Goal: Task Accomplishment & Management: Complete application form

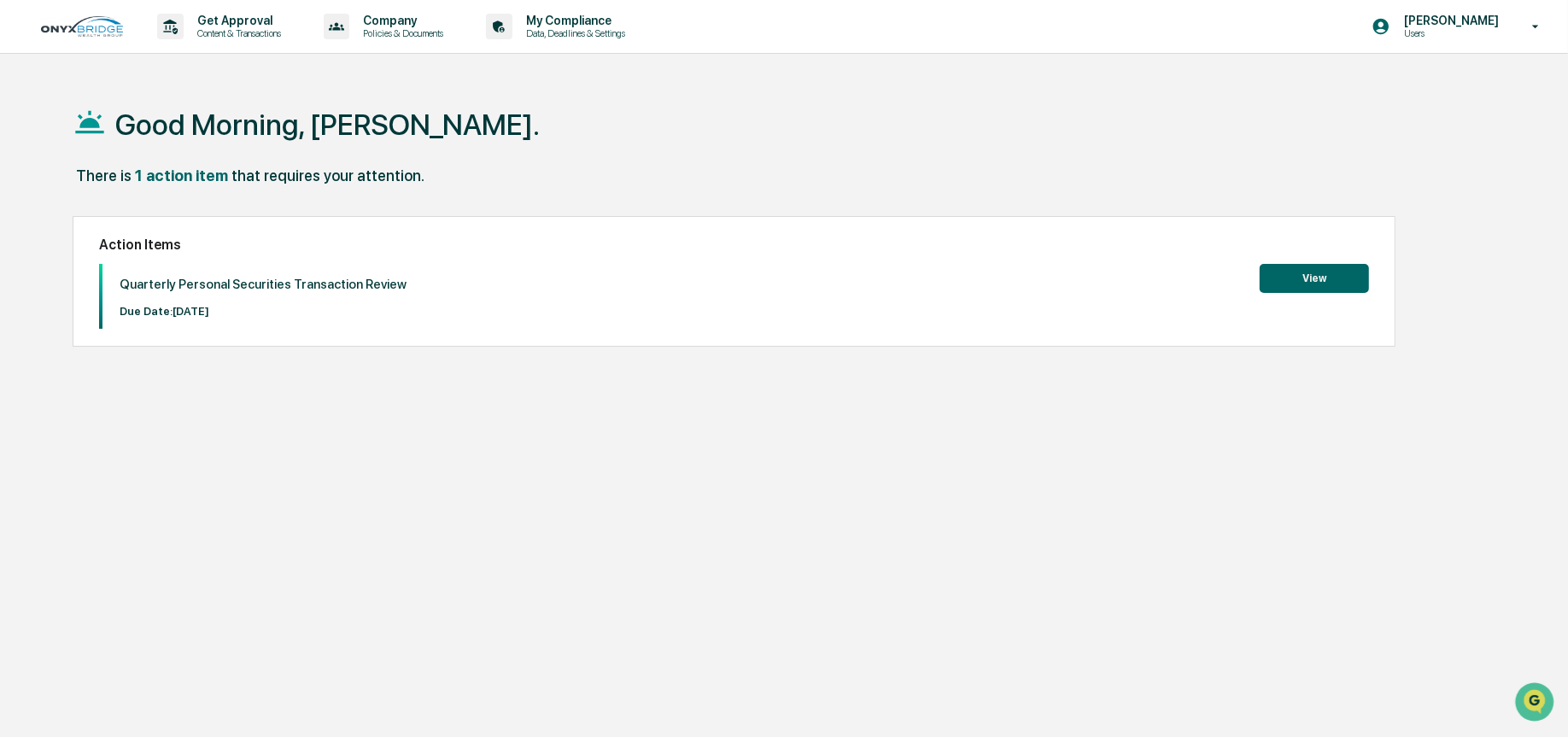
click at [1300, 272] on button "View" at bounding box center [1314, 278] width 109 height 29
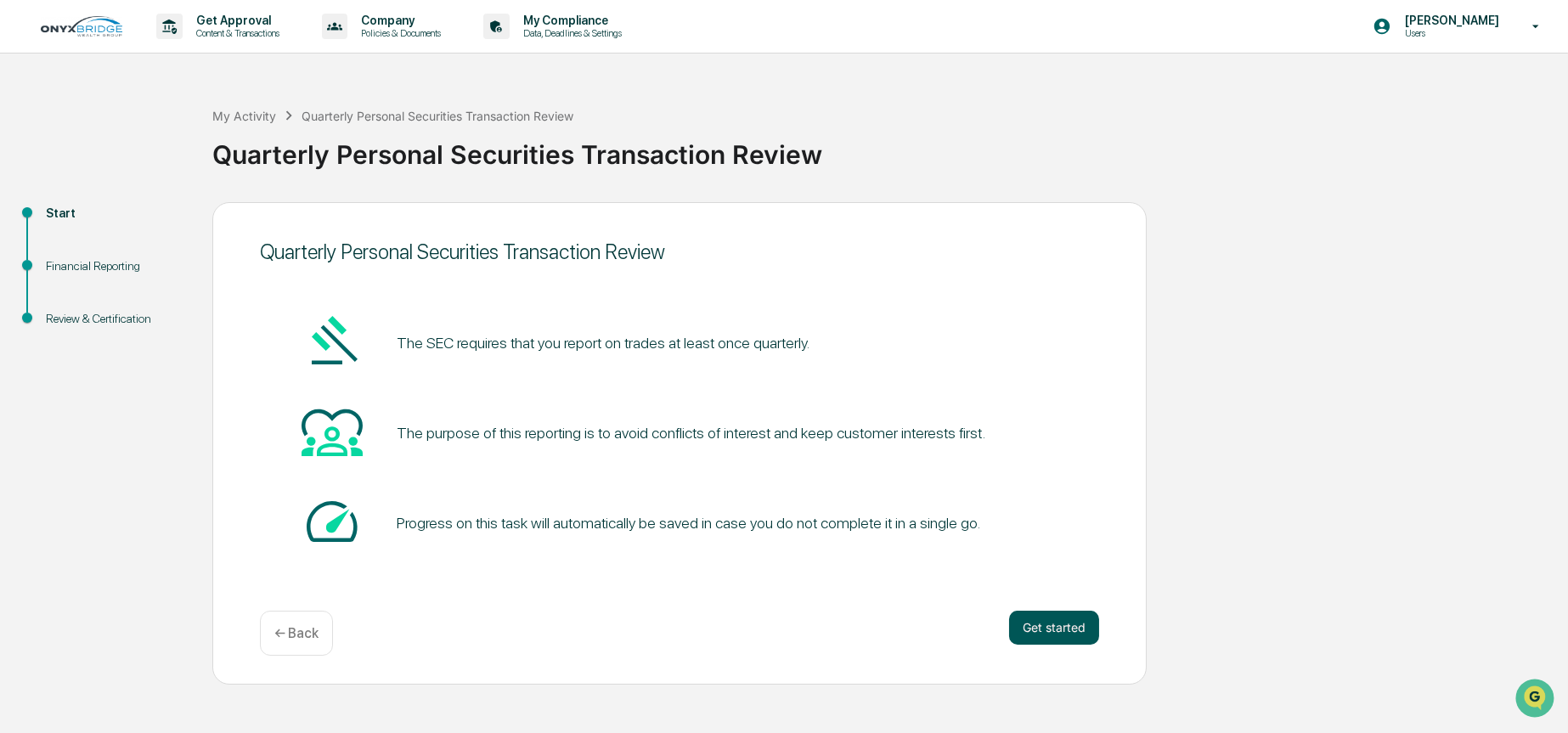
click at [1061, 624] on button "Get started" at bounding box center [1054, 628] width 90 height 34
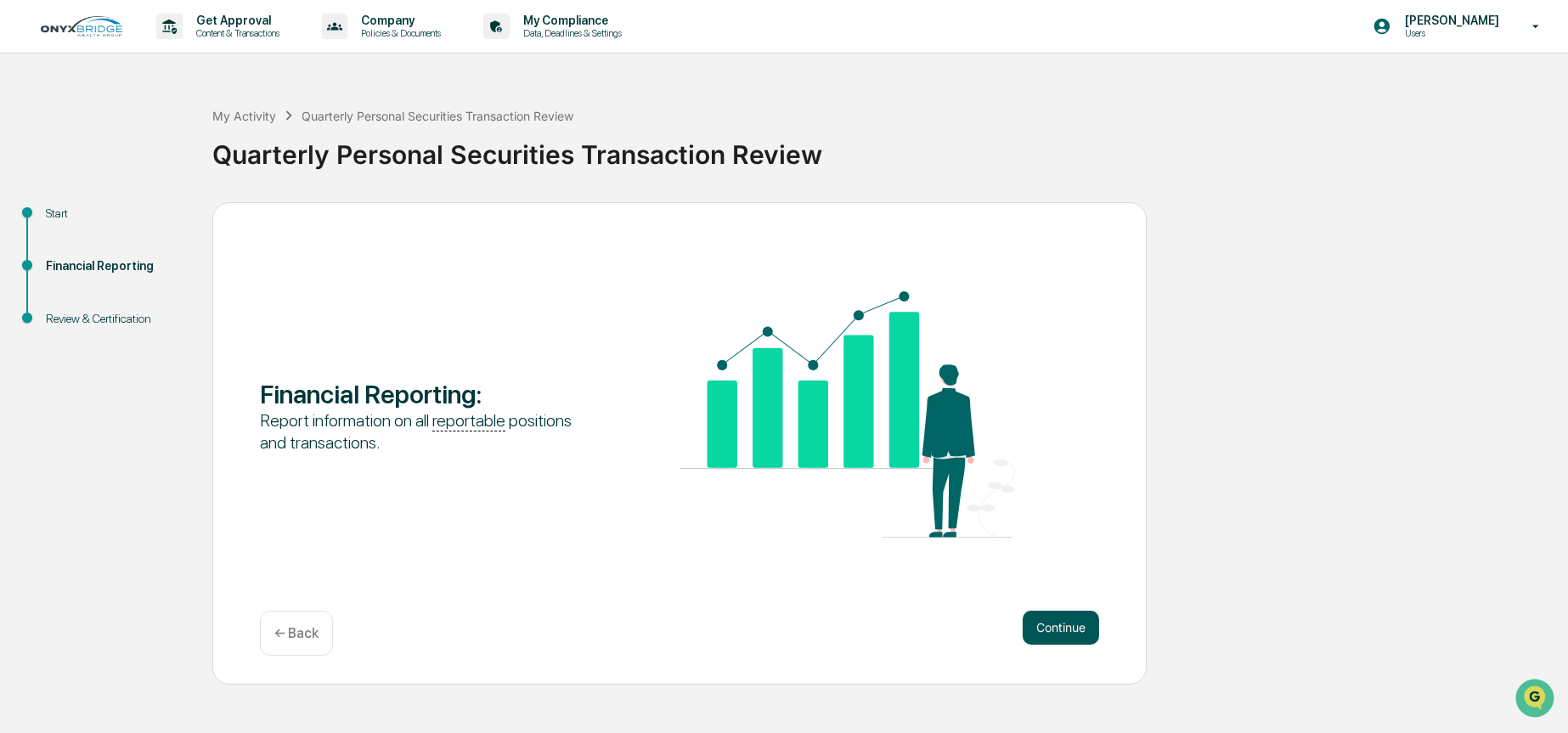
click at [1050, 624] on button "Continue" at bounding box center [1061, 628] width 77 height 34
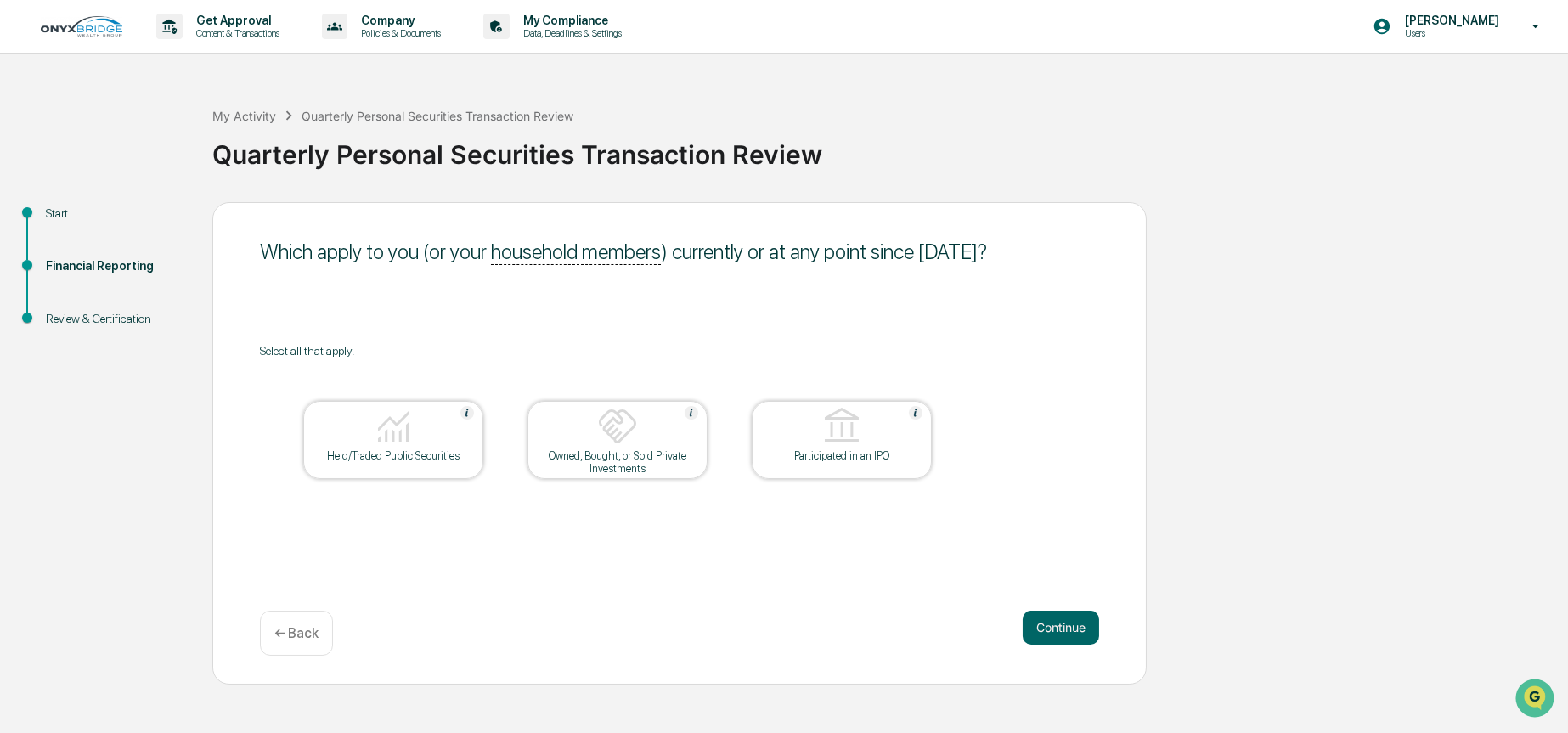
click at [437, 426] on div at bounding box center [393, 427] width 170 height 43
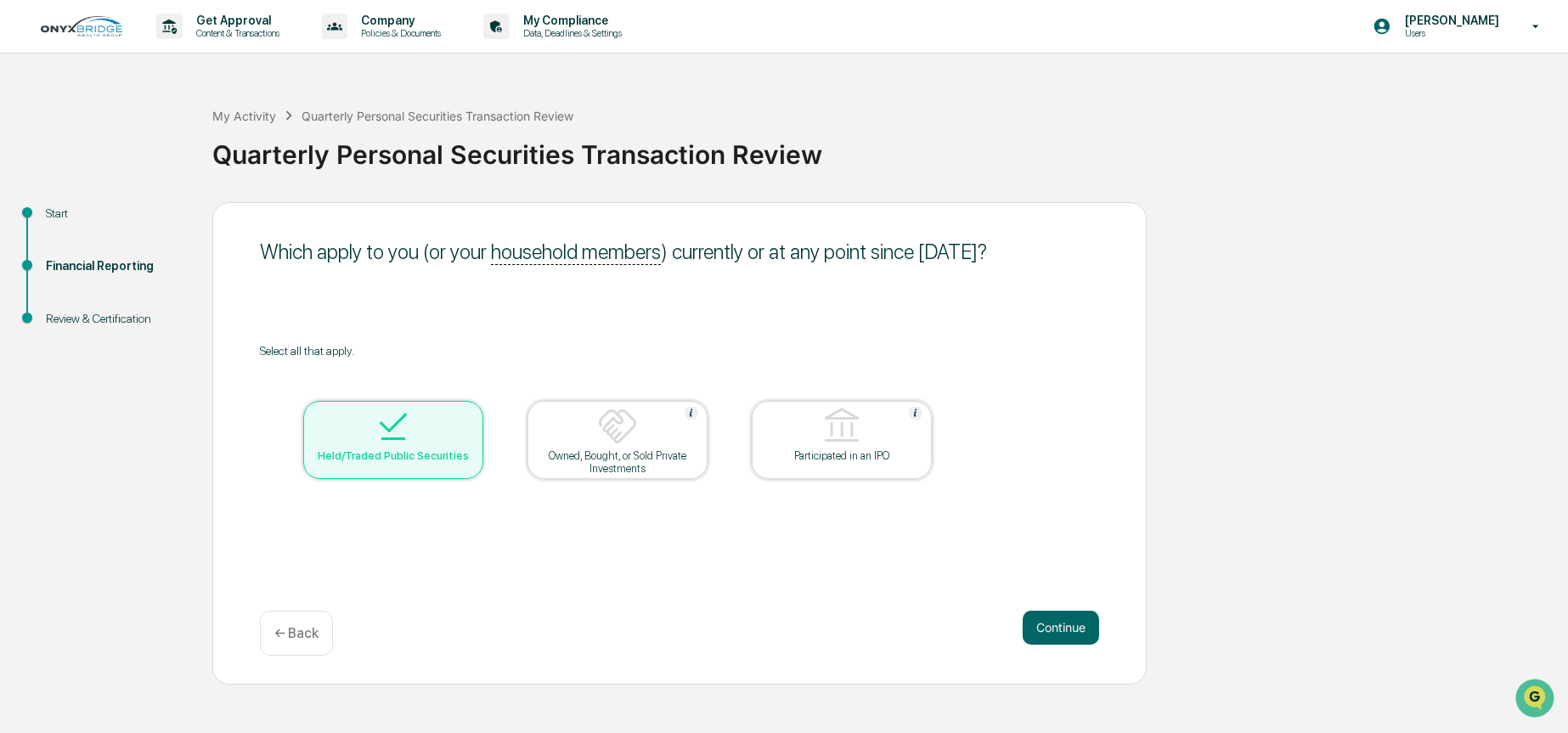
click at [593, 457] on div "Owned, Bought, or Sold Private Investments" at bounding box center [618, 462] width 153 height 26
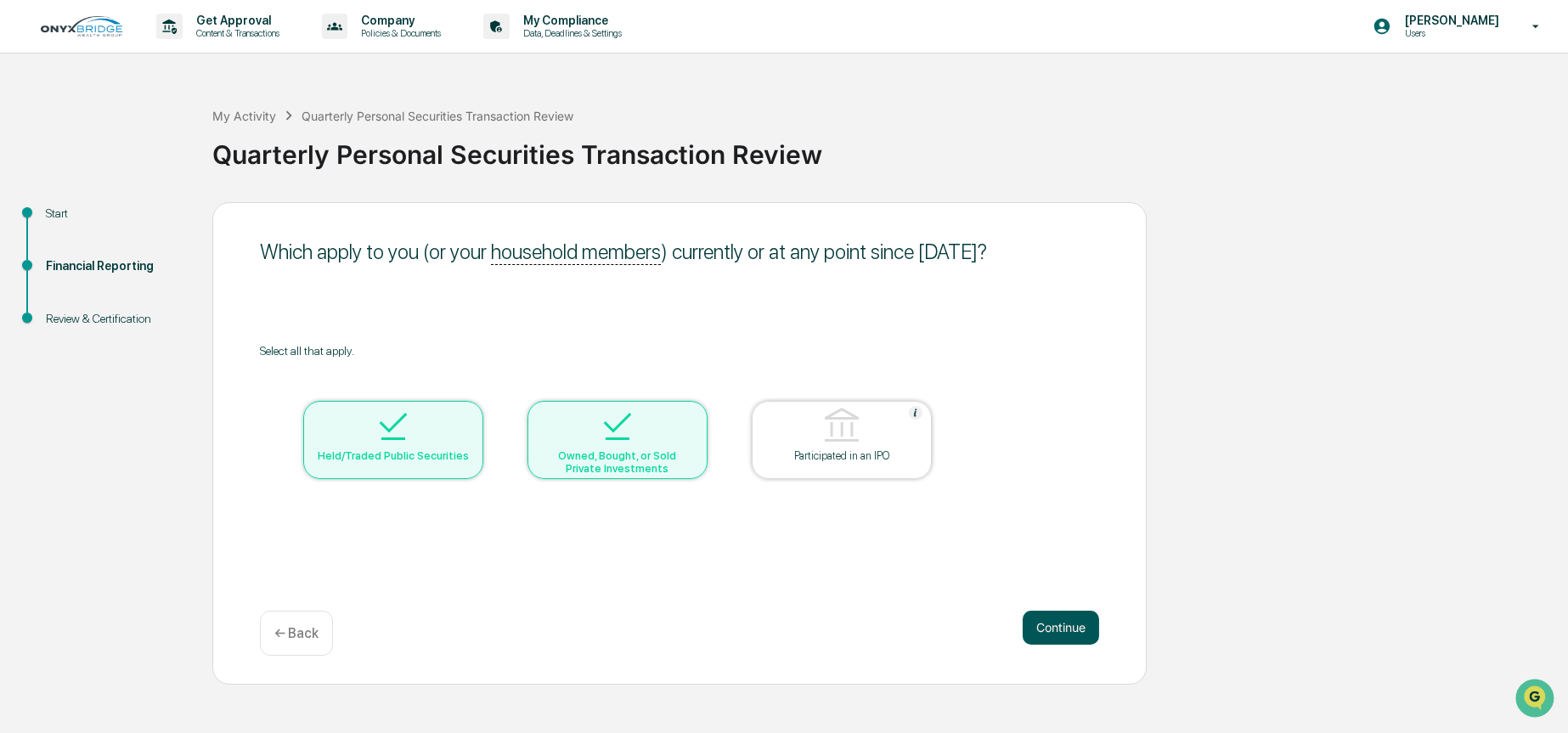
click at [1073, 642] on button "Continue" at bounding box center [1061, 628] width 77 height 34
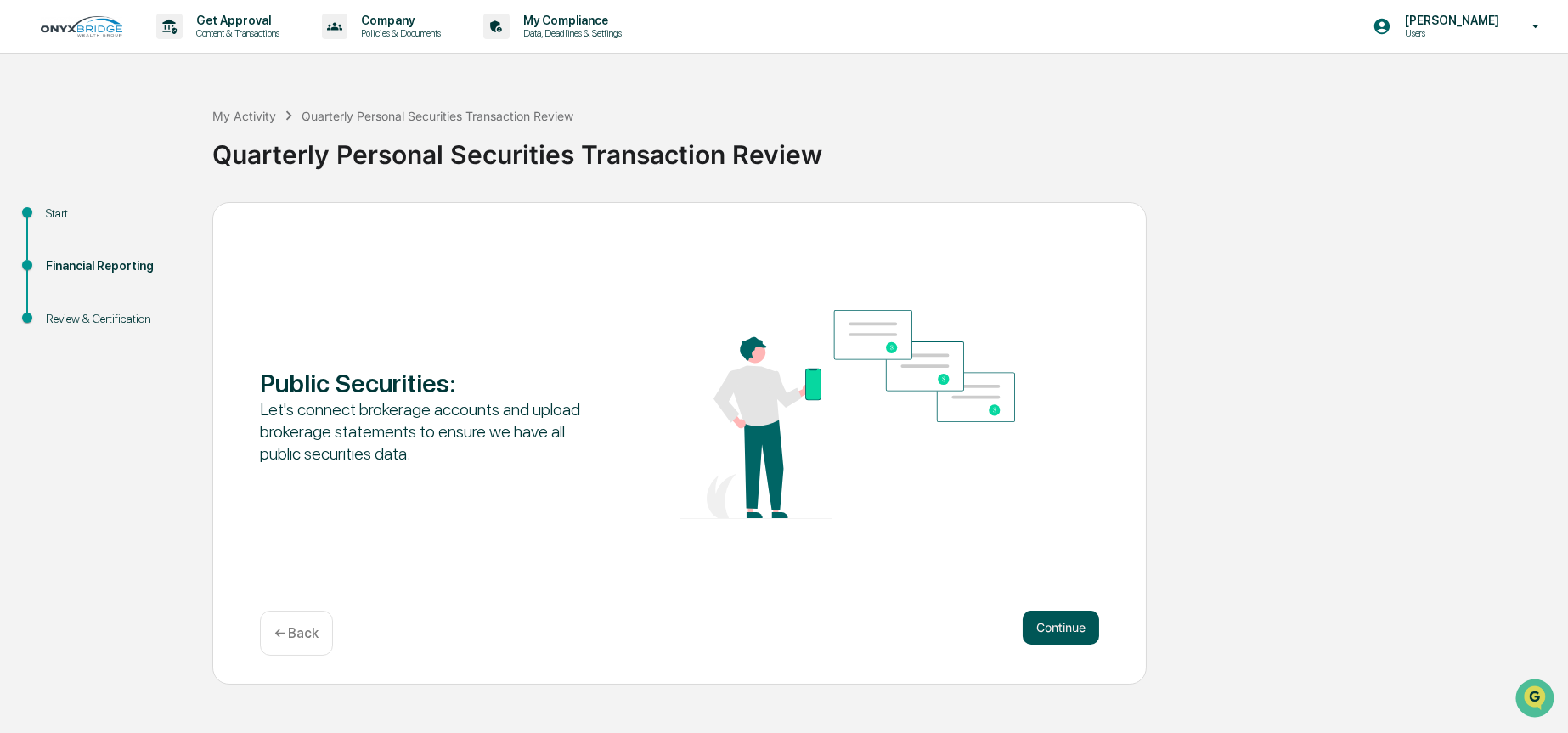
click at [1054, 626] on button "Continue" at bounding box center [1061, 628] width 77 height 34
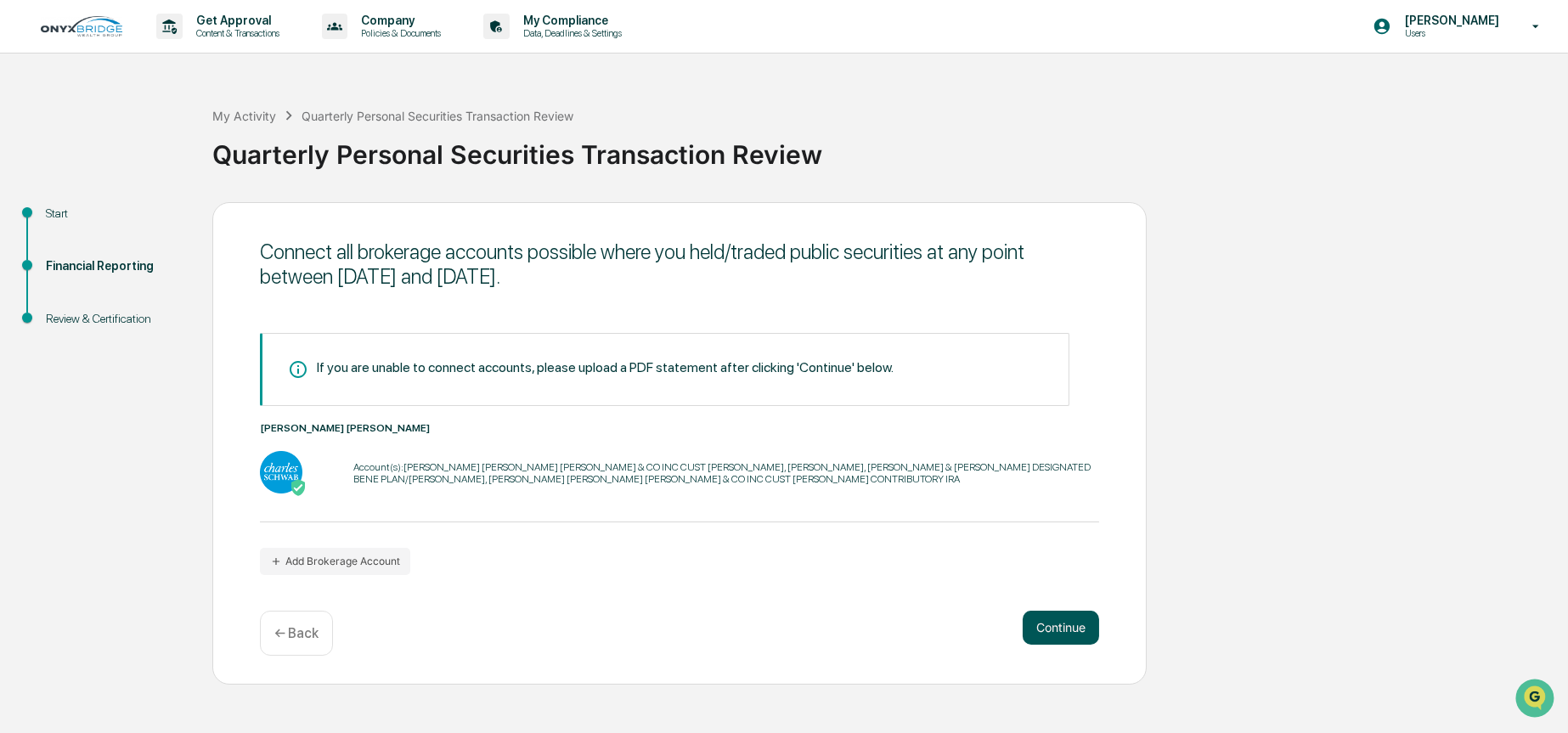
click at [1055, 633] on button "Continue" at bounding box center [1061, 628] width 77 height 34
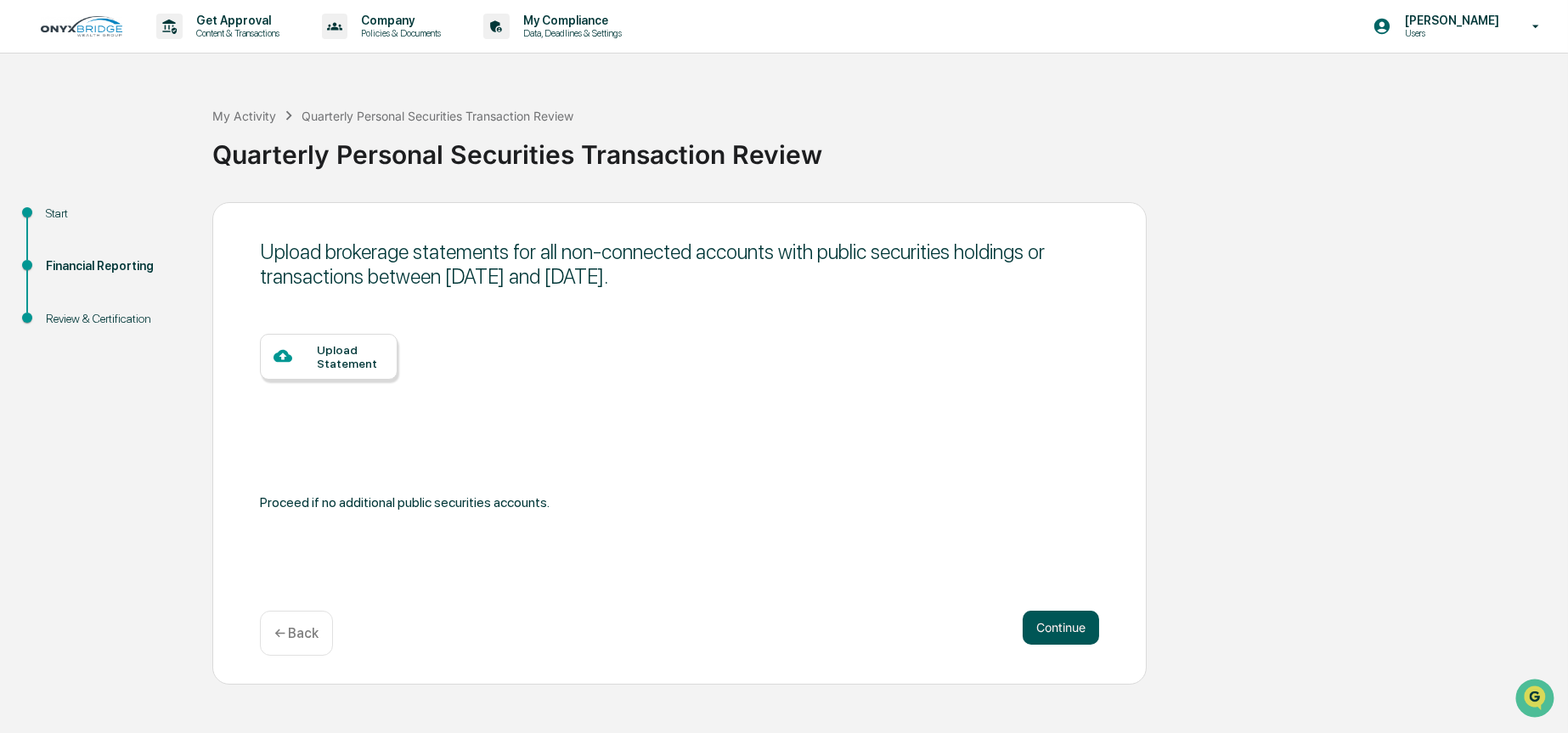
click at [1048, 626] on button "Continue" at bounding box center [1061, 628] width 77 height 34
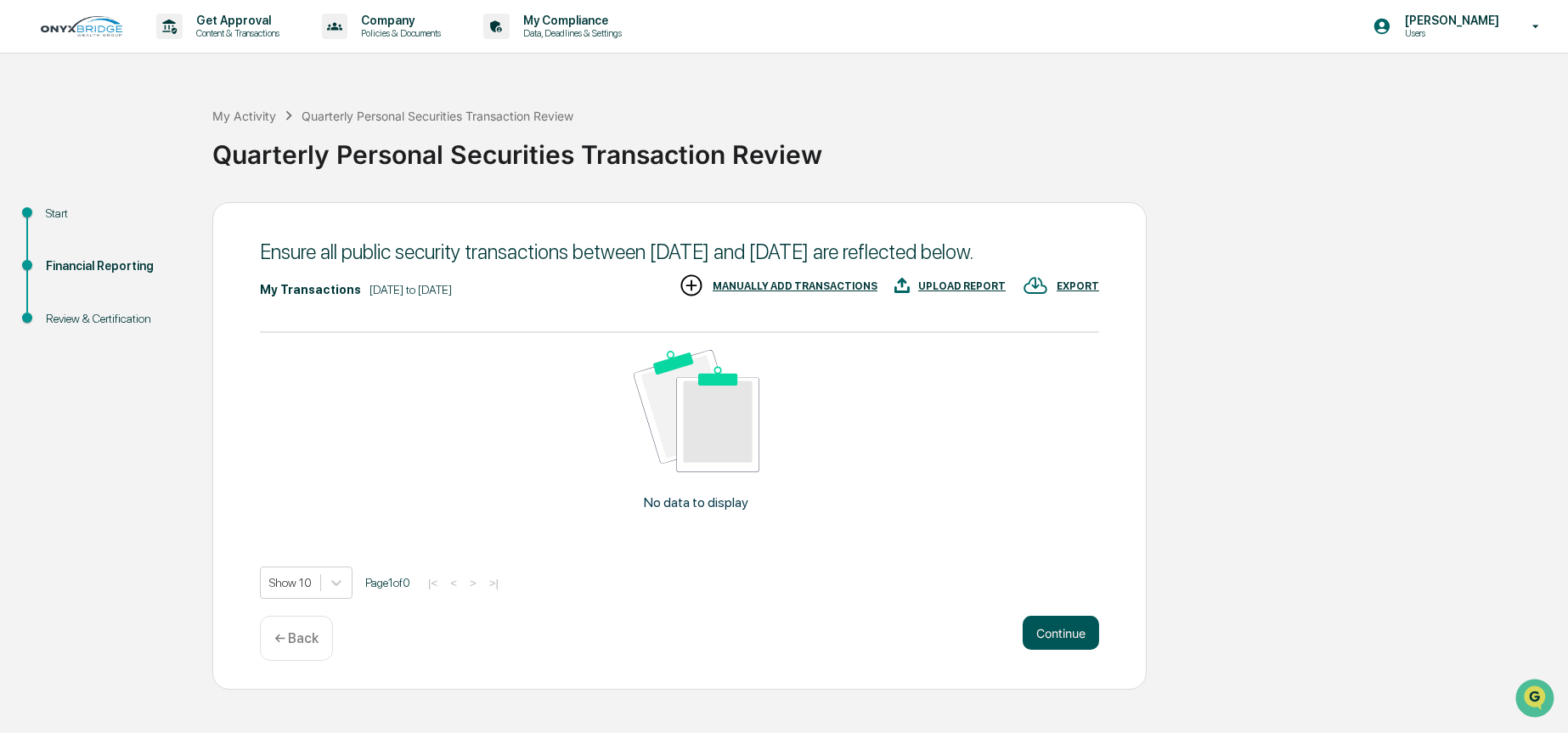
click at [1054, 650] on button "Continue" at bounding box center [1061, 632] width 77 height 34
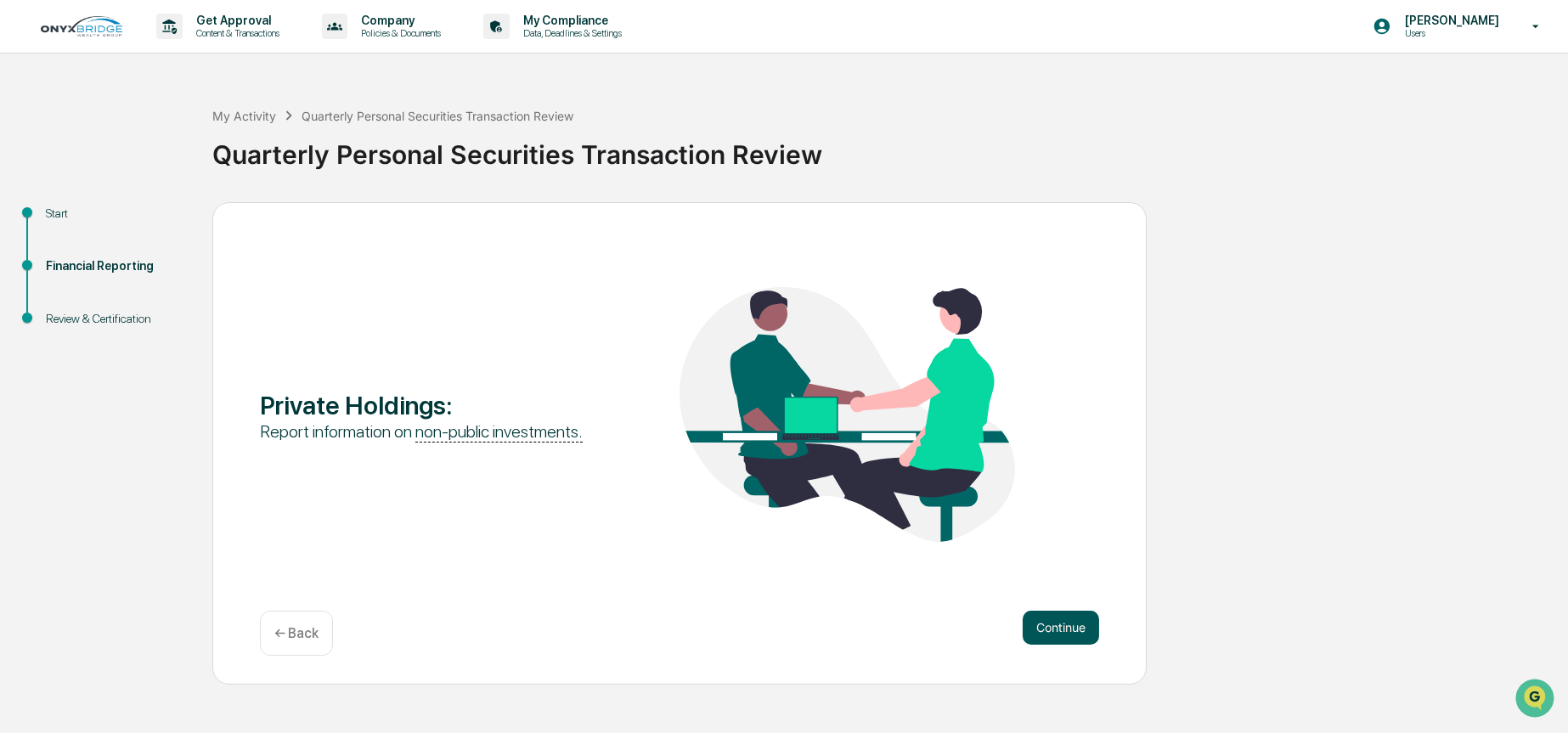
click at [1038, 620] on button "Continue" at bounding box center [1061, 628] width 77 height 34
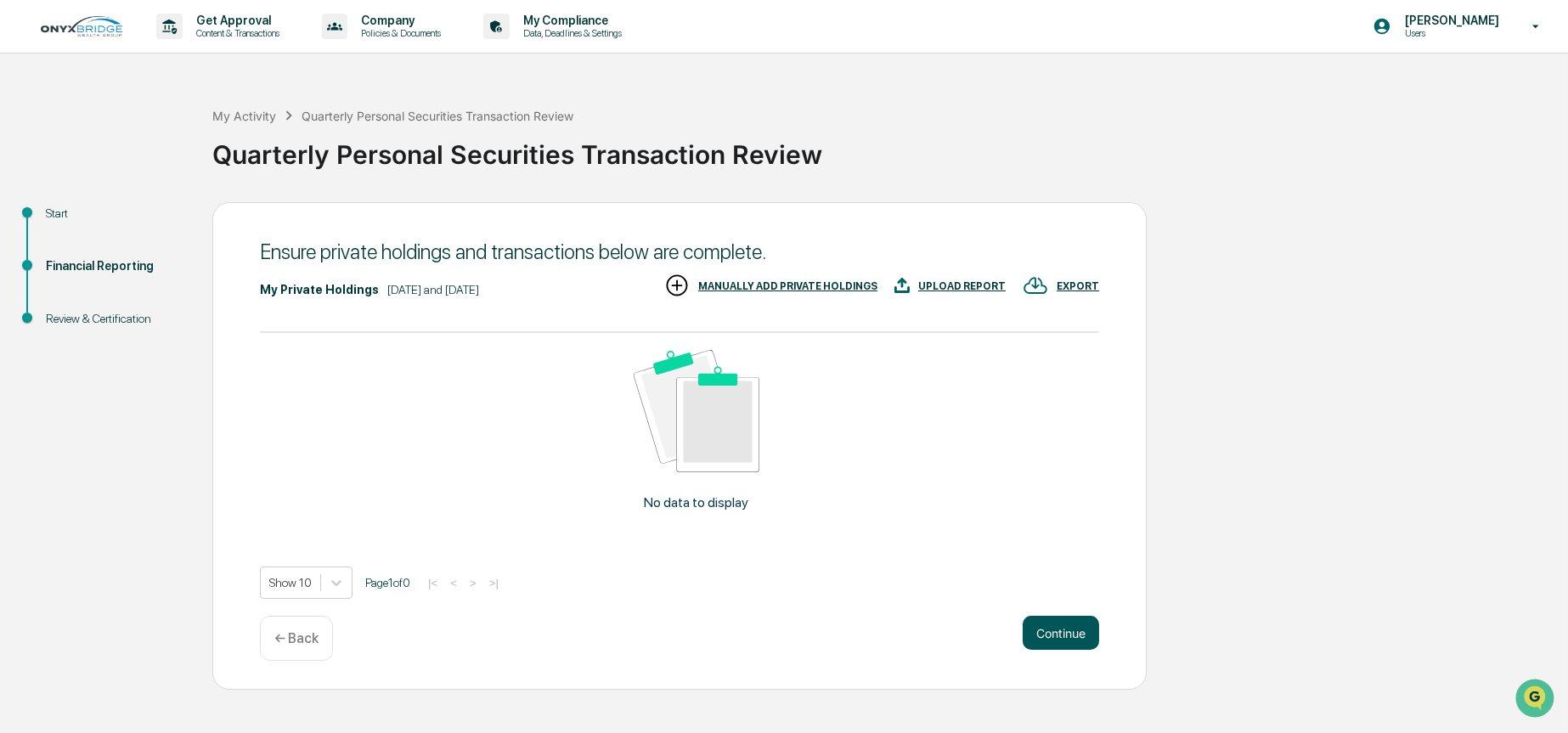
click at [1046, 633] on button "Continue" at bounding box center [1061, 632] width 77 height 34
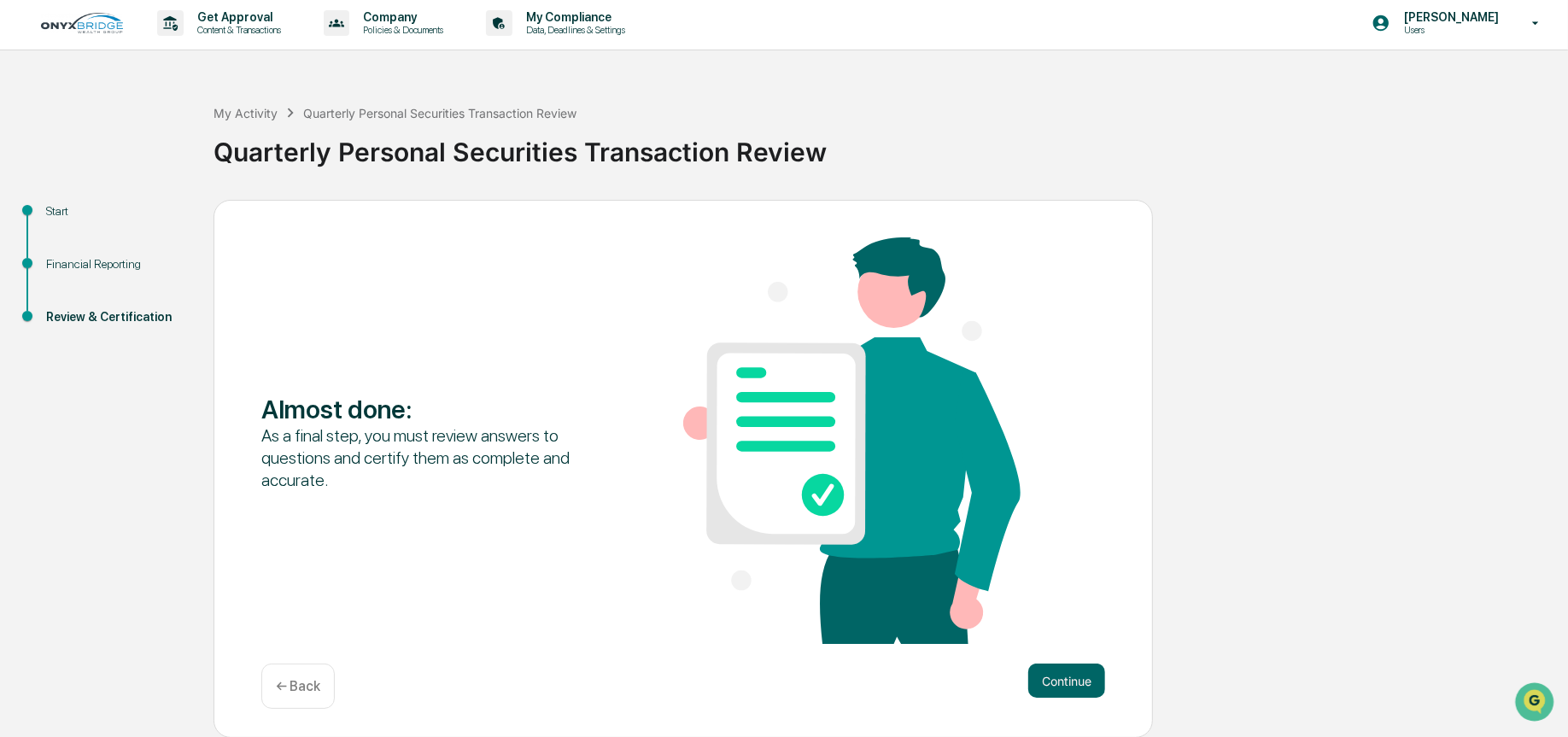
scroll to position [4, 0]
click at [1059, 670] on button "Continue" at bounding box center [1067, 679] width 77 height 34
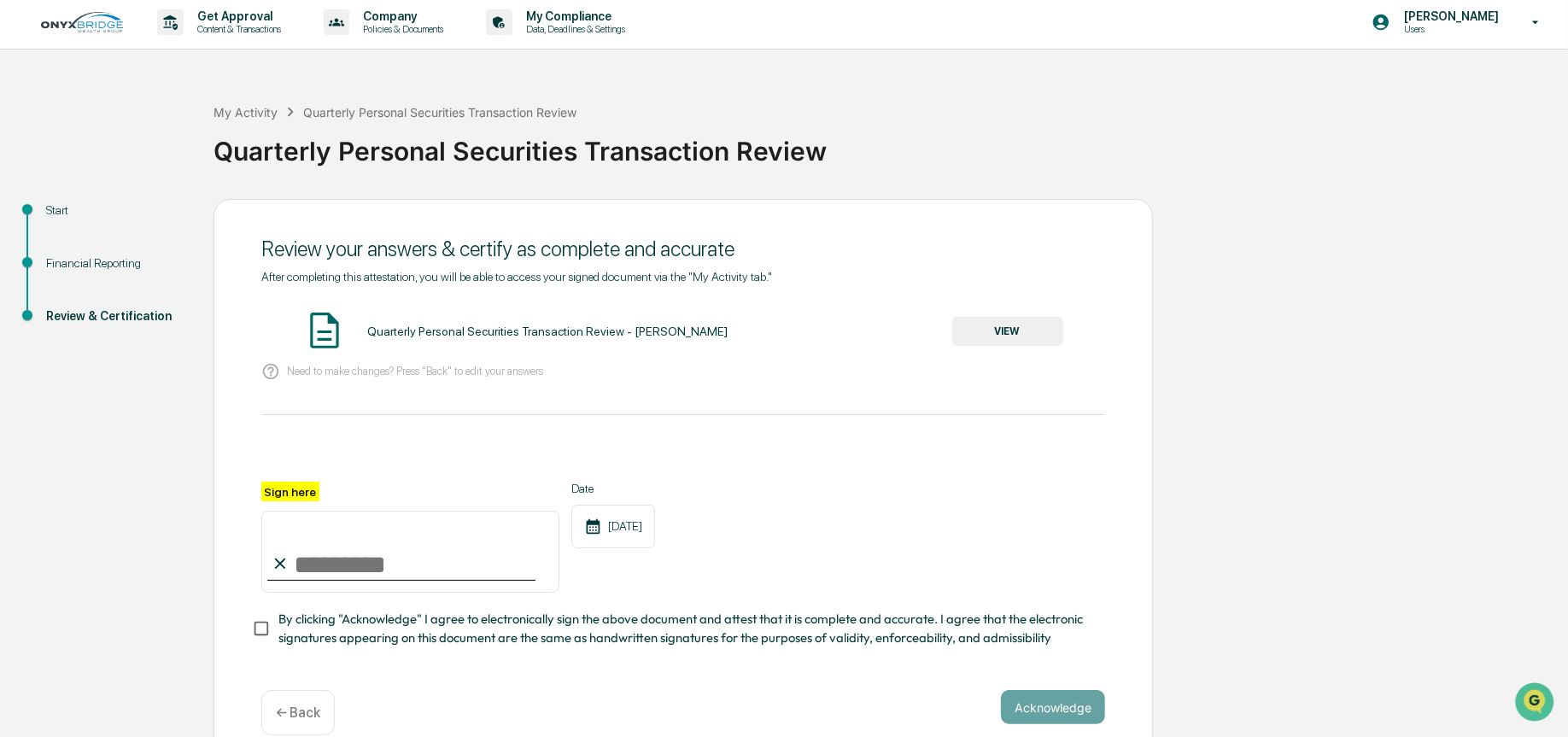
click at [336, 569] on input "Sign here" at bounding box center [409, 551] width 298 height 82
type input "**********"
click at [964, 436] on div "**********" at bounding box center [683, 459] width 844 height 379
click at [1035, 340] on button "VIEW" at bounding box center [1007, 331] width 111 height 29
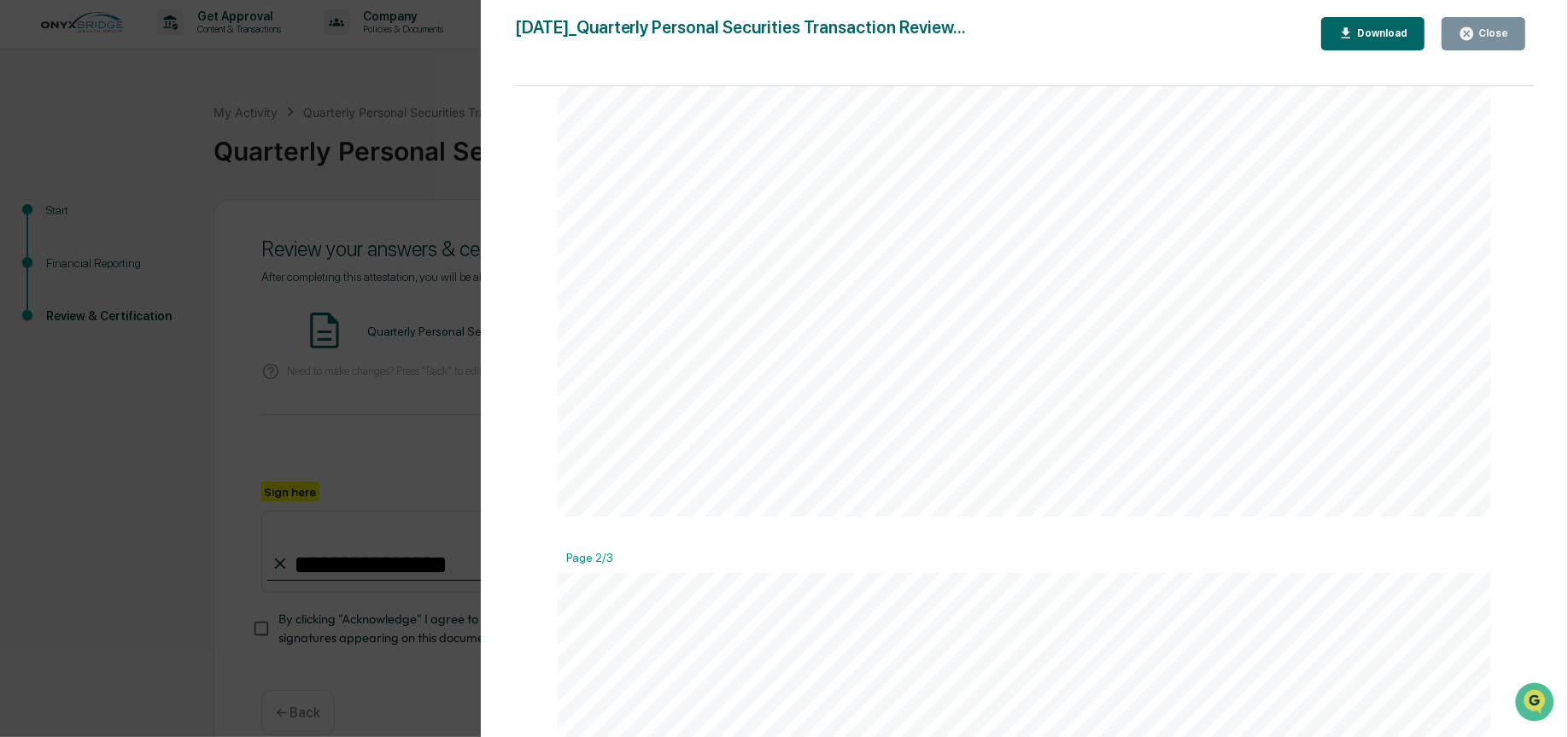
scroll to position [902, 0]
click at [1483, 46] on button "Close" at bounding box center [1483, 34] width 84 height 34
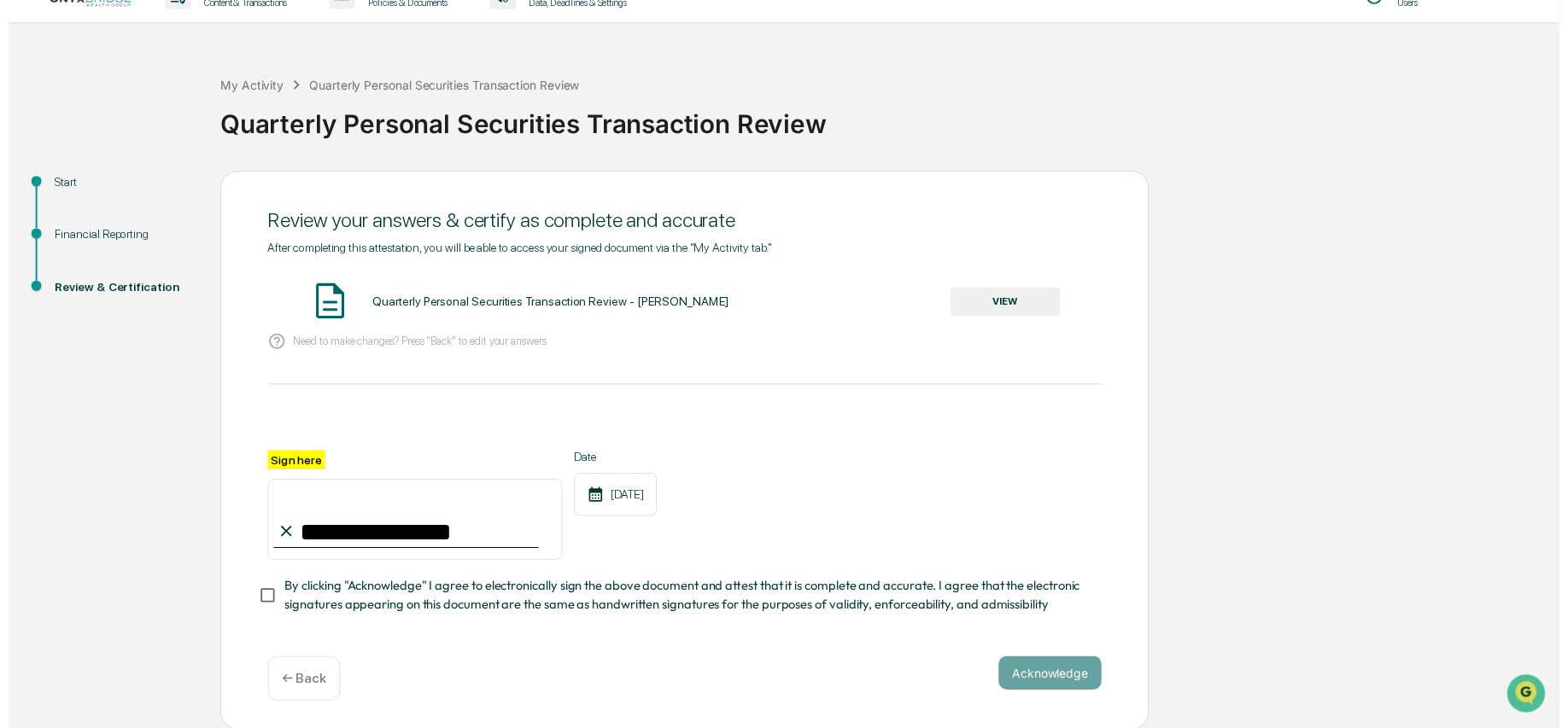
scroll to position [38, 0]
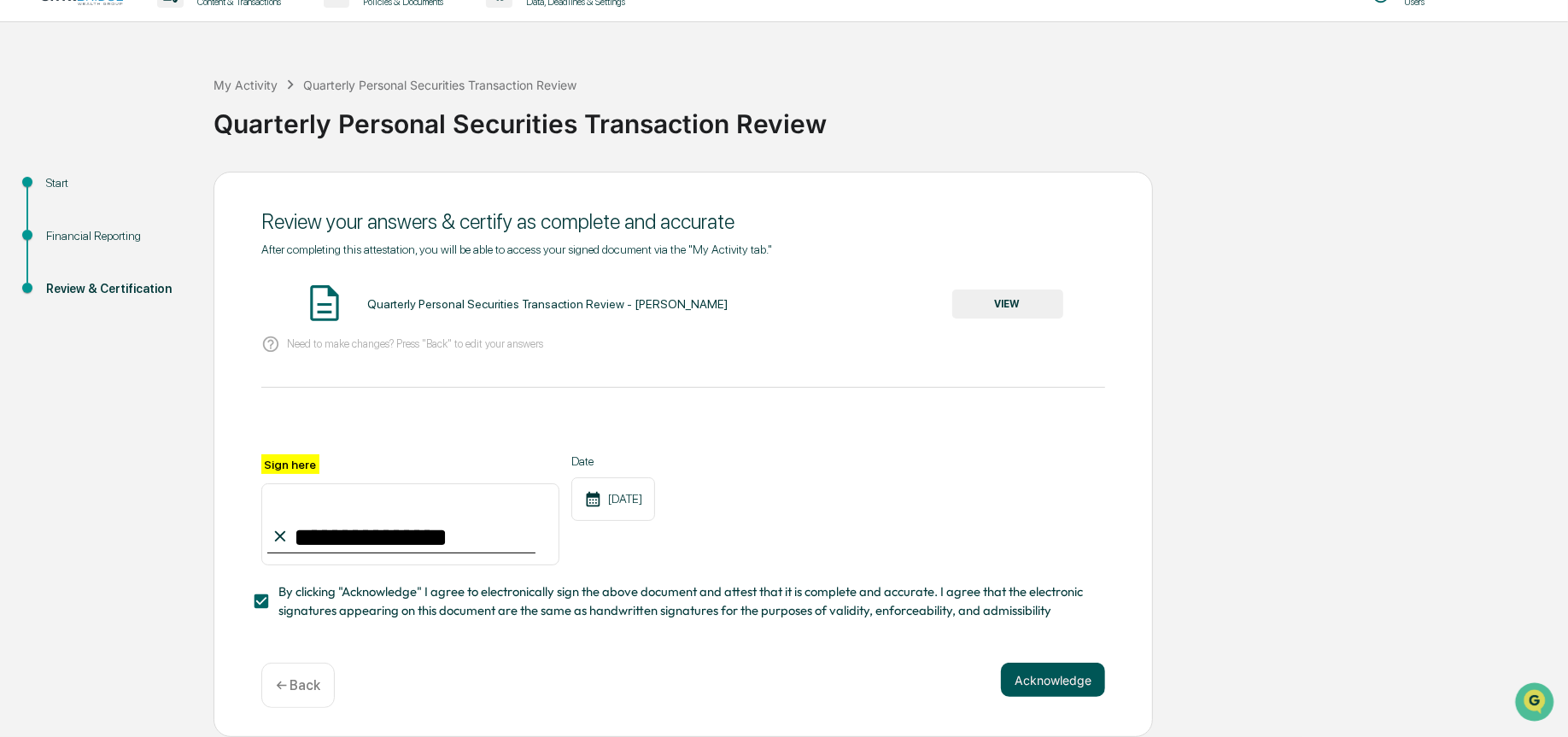
click at [1037, 675] on button "Acknowledge" at bounding box center [1053, 679] width 104 height 34
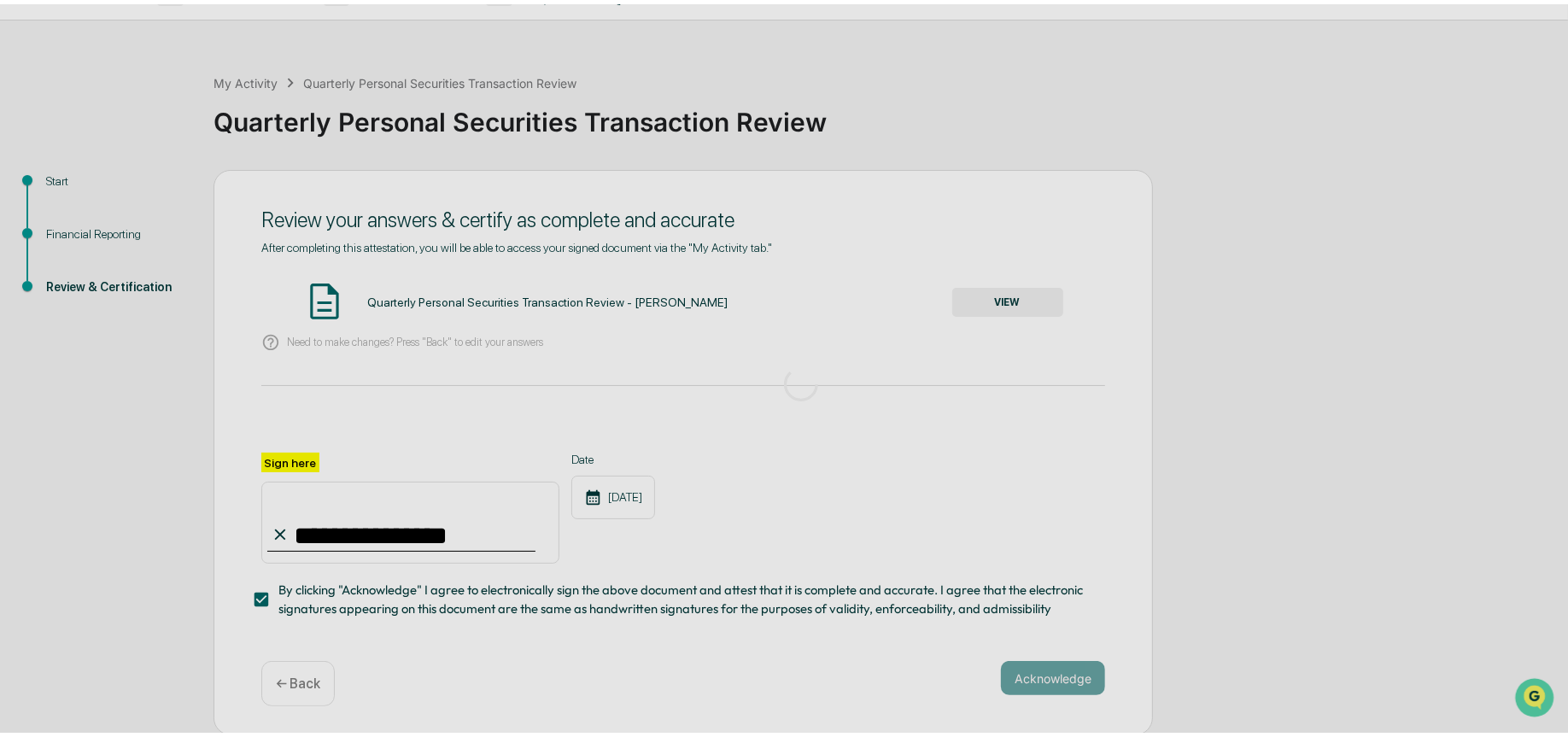
scroll to position [0, 0]
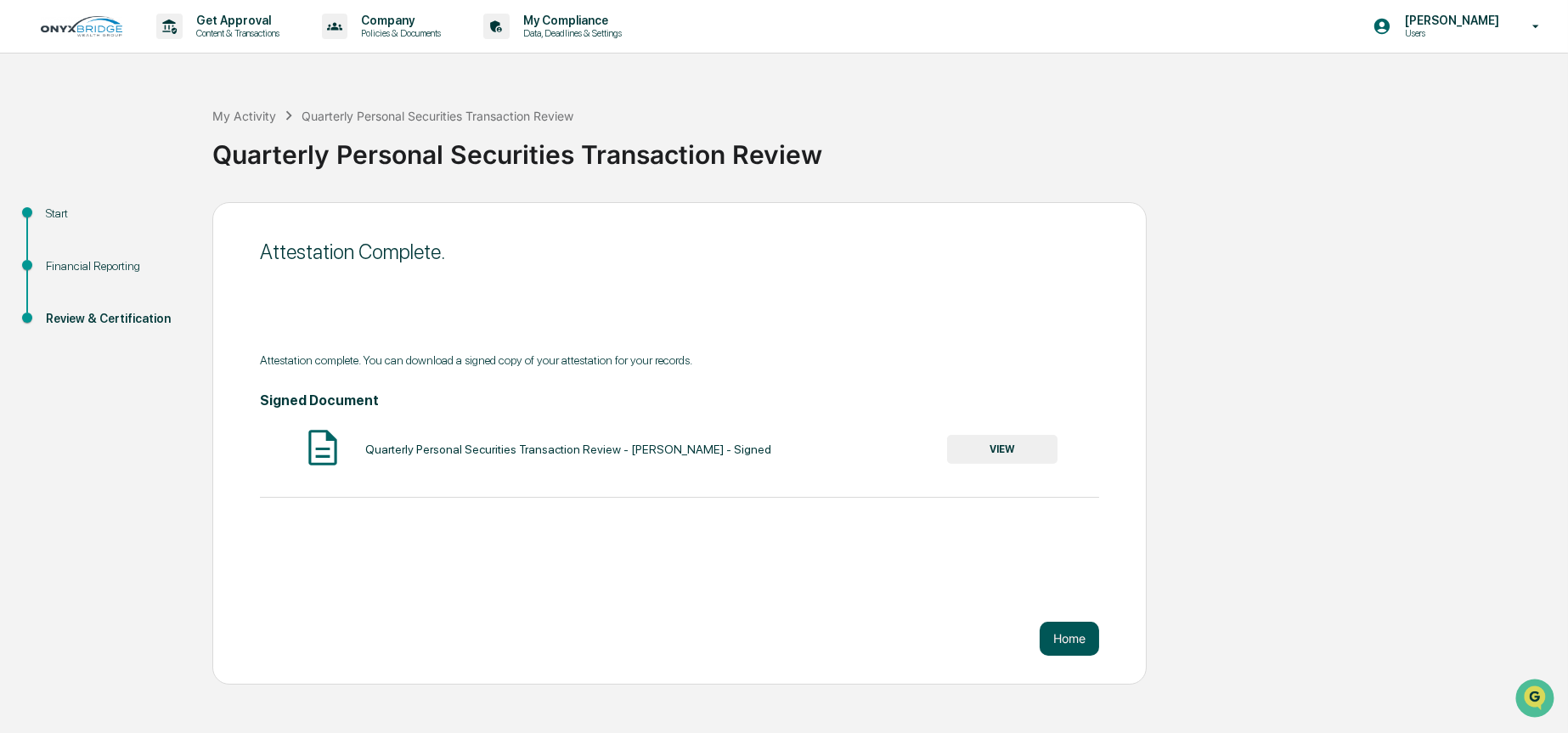
click at [1062, 636] on button "Home" at bounding box center [1069, 638] width 59 height 34
